Goal: Task Accomplishment & Management: Manage account settings

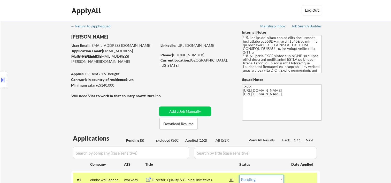
select select ""pending""
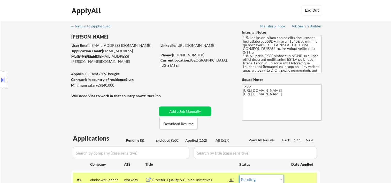
scroll to position [137, 0]
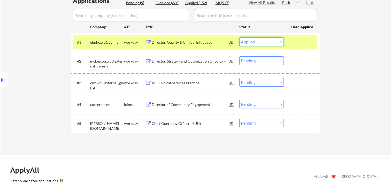
click at [239, 37] on select "Choose an option... Pending Applied Excluded (Questions) Excluded (Expired) Exc…" at bounding box center [261, 41] width 44 height 9
select select ""pending""
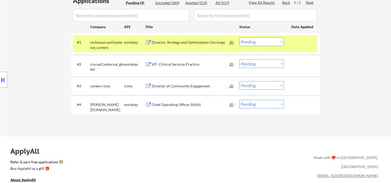
click at [296, 42] on div at bounding box center [302, 41] width 23 height 9
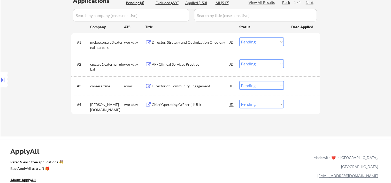
click at [293, 42] on div at bounding box center [302, 41] width 23 height 9
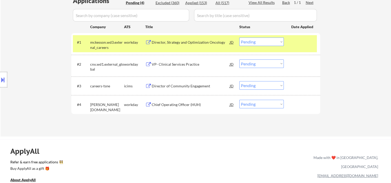
click at [193, 45] on div "Director, Strategy and Optimization Oncology" at bounding box center [191, 41] width 78 height 9
